Goal: Navigation & Orientation: Find specific page/section

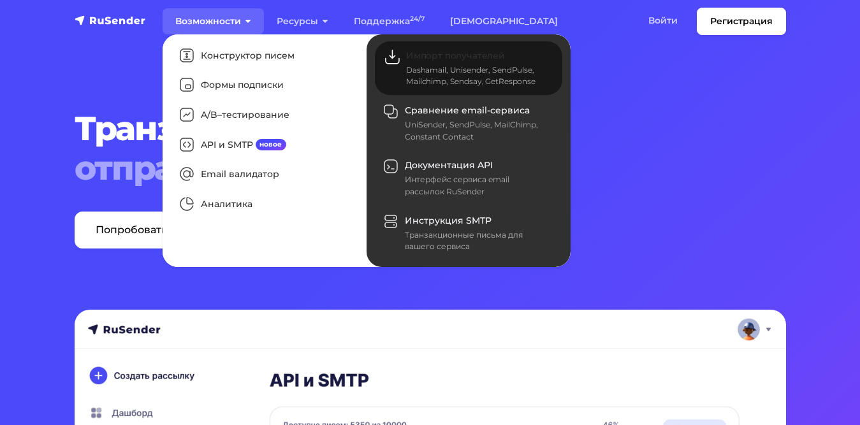
click at [413, 52] on span "Импорт получателей" at bounding box center [455, 55] width 99 height 11
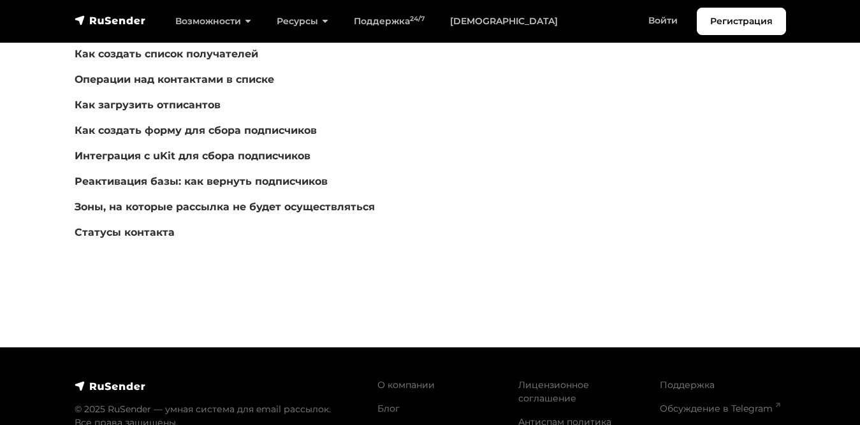
scroll to position [378, 0]
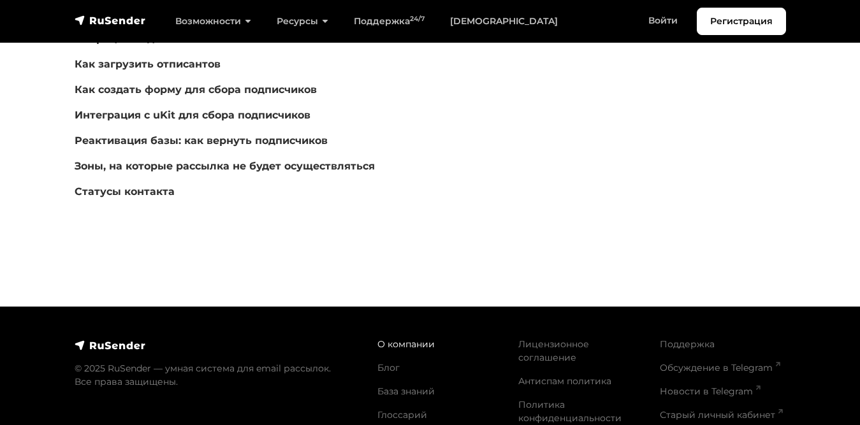
click at [390, 341] on link "О компании" at bounding box center [406, 344] width 57 height 11
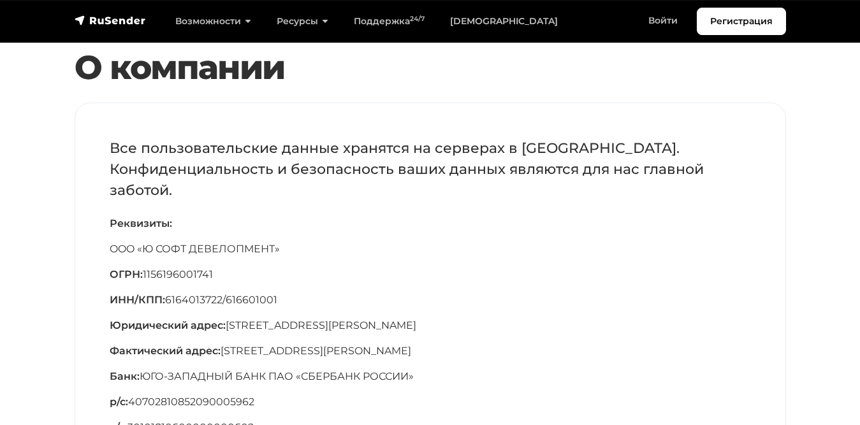
scroll to position [122, 0]
